Goal: Navigation & Orientation: Find specific page/section

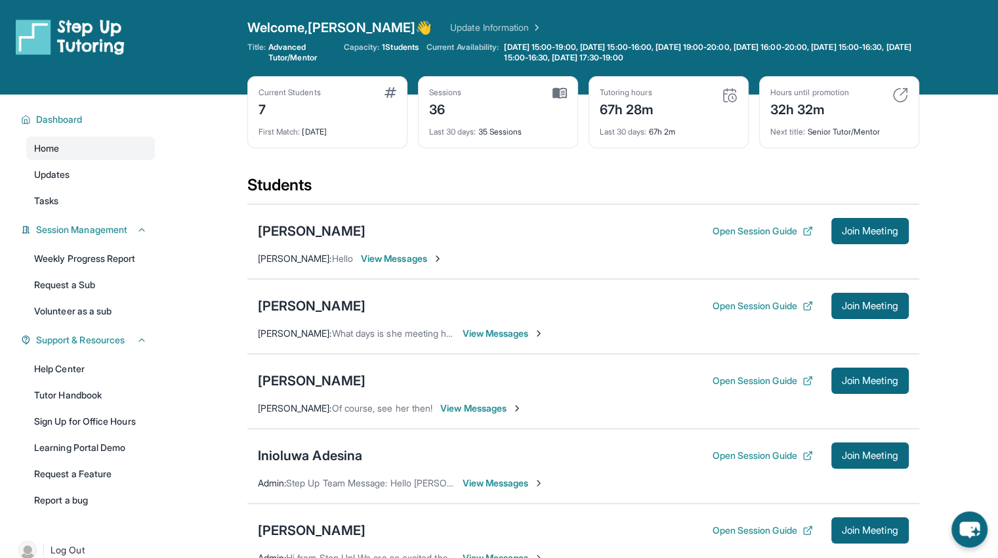
click at [208, 148] on main "Current Students 7 First Match : [DATE] Sessions 36 Last 30 days : 35 Sessions …" at bounding box center [583, 500] width 830 height 812
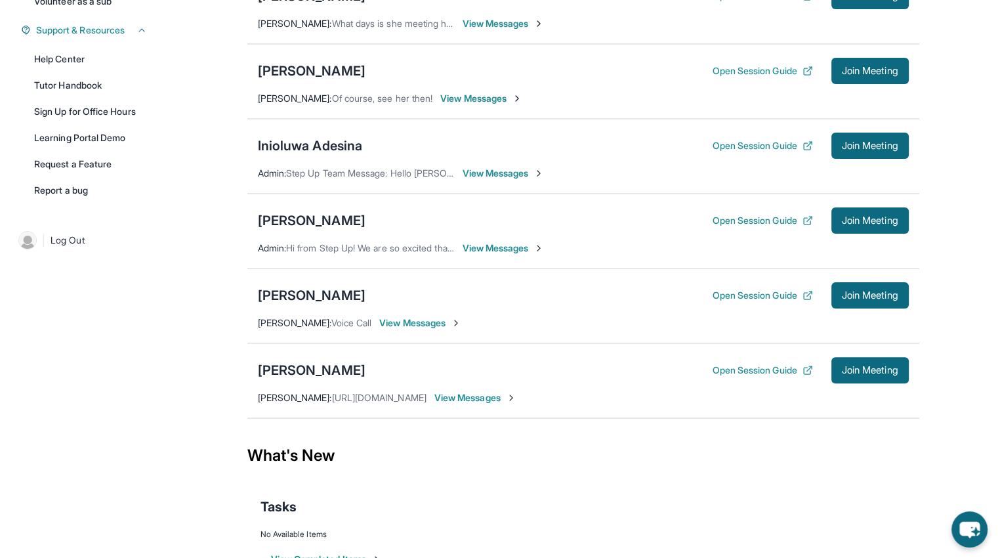
scroll to position [346, 0]
